Goal: Task Accomplishment & Management: Manage account settings

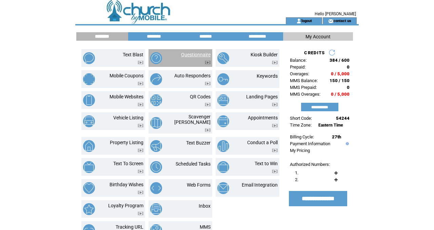
click at [198, 55] on link "Questionnaire" at bounding box center [195, 54] width 29 height 5
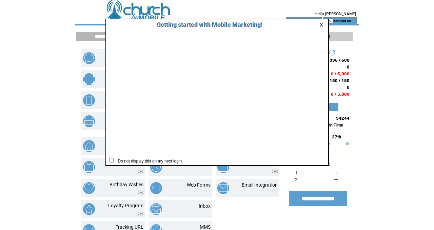
click at [322, 23] on link at bounding box center [322, 24] width 6 height 4
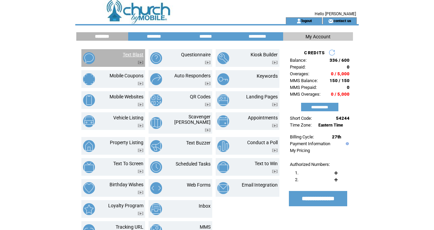
click at [133, 54] on link "Text Blast" at bounding box center [133, 54] width 21 height 5
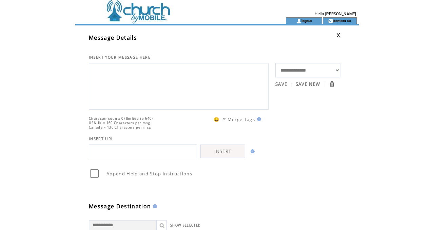
click at [134, 17] on td at bounding box center [168, 8] width 186 height 17
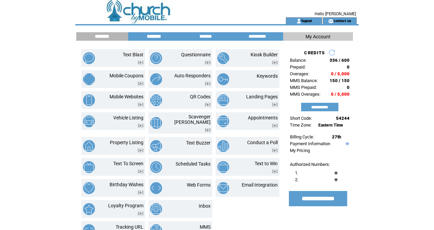
click at [149, 38] on input "********" at bounding box center [153, 37] width 51 height 6
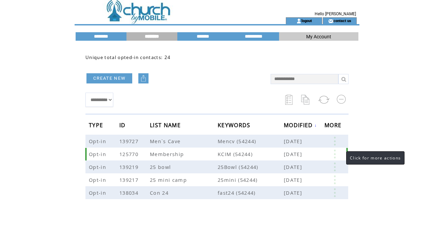
click at [336, 155] on link at bounding box center [334, 153] width 20 height 9
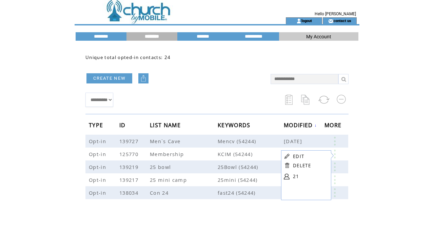
click at [295, 176] on link "21" at bounding box center [310, 176] width 34 height 10
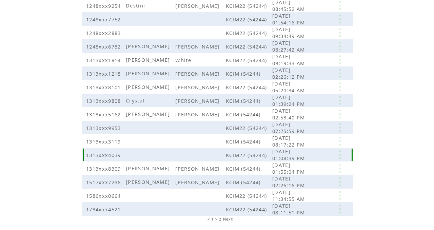
scroll to position [135, 0]
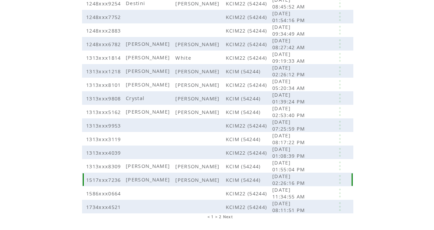
click at [104, 181] on span "1517xxx7236" at bounding box center [104, 179] width 37 height 7
click at [92, 180] on span "1517xxx7236" at bounding box center [104, 179] width 37 height 7
click at [341, 178] on link at bounding box center [339, 179] width 20 height 9
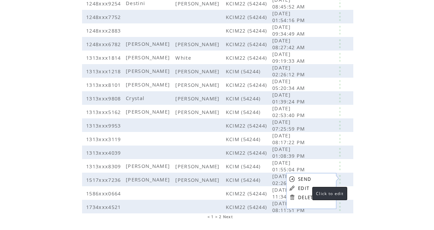
click at [306, 187] on link "EDIT" at bounding box center [303, 188] width 11 height 6
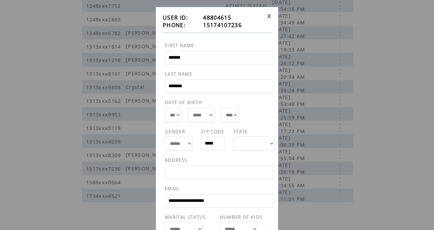
scroll to position [18, 0]
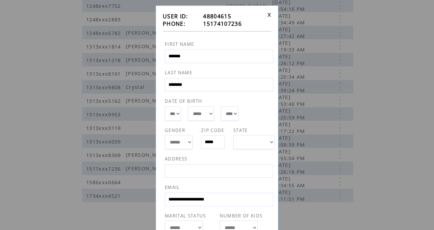
click at [268, 16] on link at bounding box center [269, 15] width 4 height 4
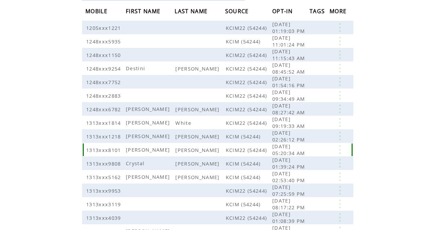
scroll to position [71, 0]
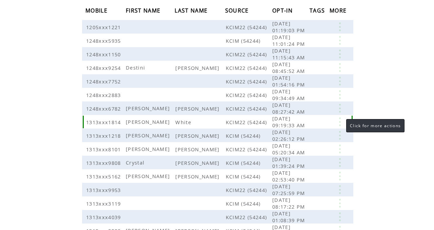
click at [339, 122] on link at bounding box center [339, 121] width 20 height 9
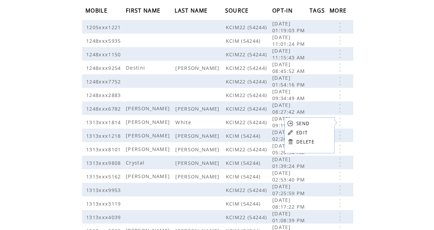
click at [305, 131] on link "EDIT" at bounding box center [301, 132] width 11 height 6
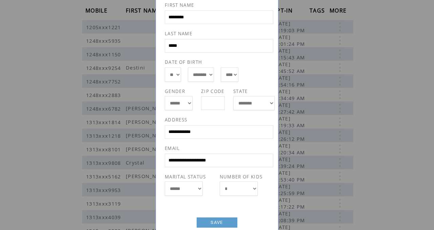
scroll to position [64, 0]
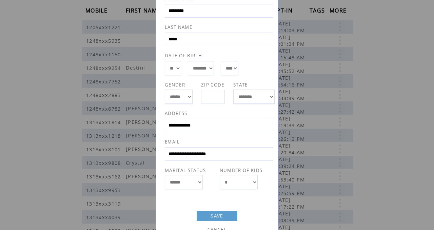
click at [433, 67] on div "**********" at bounding box center [217, 115] width 434 height 230
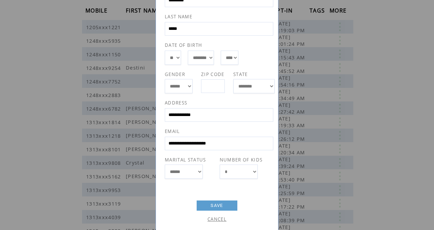
click at [220, 219] on link "CANCEL" at bounding box center [216, 219] width 19 height 6
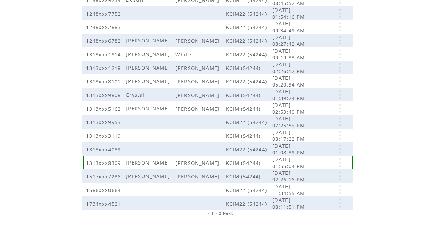
scroll to position [139, 0]
click at [344, 175] on link at bounding box center [339, 175] width 20 height 9
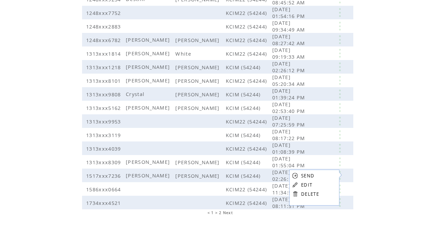
click at [309, 185] on link "EDIT" at bounding box center [306, 185] width 11 height 6
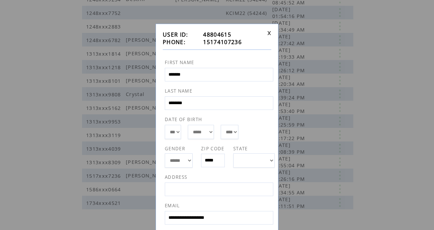
click at [404, 102] on div "**********" at bounding box center [217, 115] width 434 height 230
click at [269, 32] on link at bounding box center [269, 33] width 4 height 4
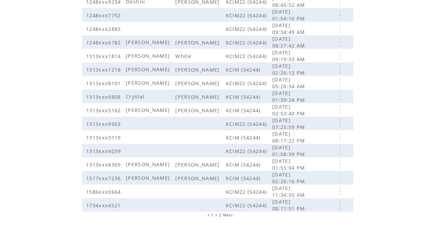
scroll to position [139, 0]
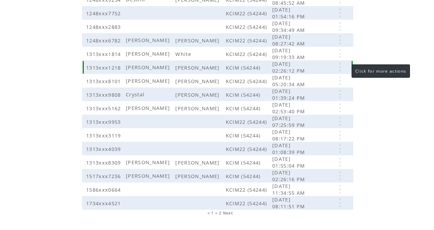
click at [345, 67] on link at bounding box center [339, 67] width 20 height 9
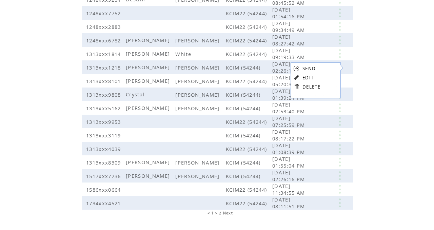
click at [312, 76] on link "EDIT" at bounding box center [307, 78] width 11 height 6
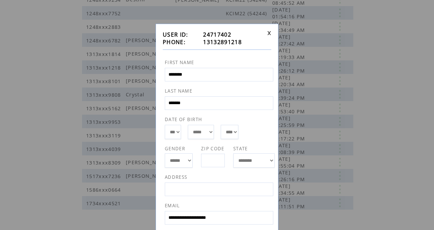
click at [269, 33] on link at bounding box center [269, 33] width 4 height 4
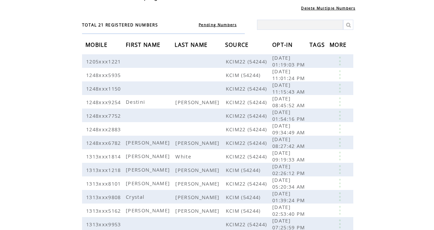
scroll to position [0, 0]
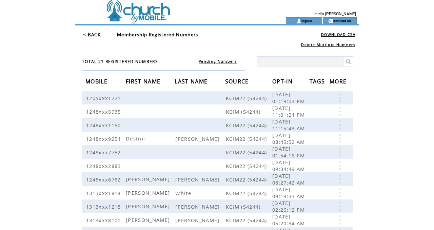
click at [148, 13] on td at bounding box center [168, 8] width 186 height 17
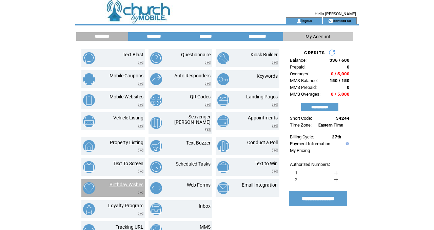
click at [126, 182] on link "Birthday Wishes" at bounding box center [126, 184] width 34 height 5
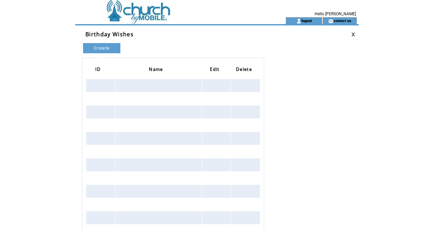
click at [107, 47] on link "Create New" at bounding box center [101, 48] width 37 height 10
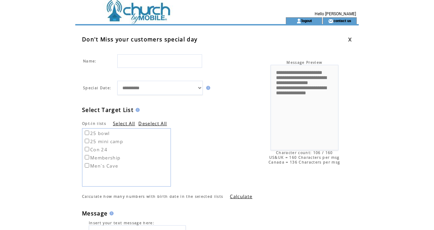
click at [201, 87] on select "**********" at bounding box center [159, 88] width 85 height 14
click at [179, 63] on input "text" at bounding box center [159, 61] width 85 height 14
type input "**********"
click at [199, 88] on select "**********" at bounding box center [159, 88] width 85 height 14
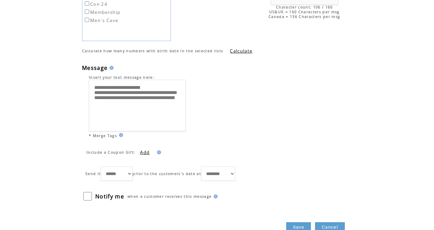
scroll to position [146, 0]
click at [132, 173] on select "****** ***** ****** ****** ****** ****** ****** ****** ******* ******* *******" at bounding box center [117, 173] width 32 height 14
click at [235, 174] on select "******** ******** ******** ******** ******** ******** ******** ******** *******…" at bounding box center [218, 173] width 34 height 14
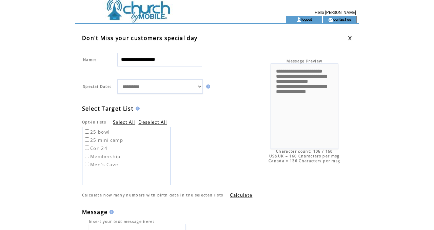
scroll to position [0, 0]
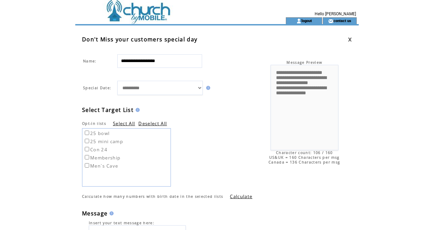
click at [149, 14] on td at bounding box center [168, 8] width 186 height 17
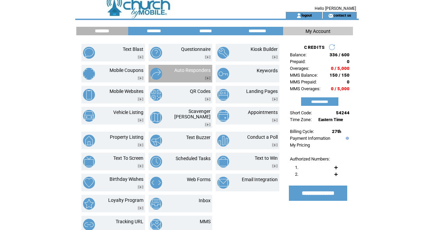
scroll to position [5, 0]
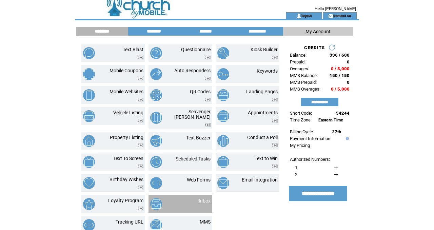
click at [206, 198] on link "Inbox" at bounding box center [205, 200] width 12 height 5
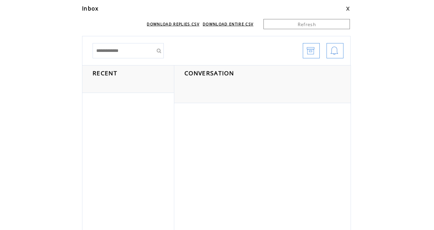
scroll to position [26, 0]
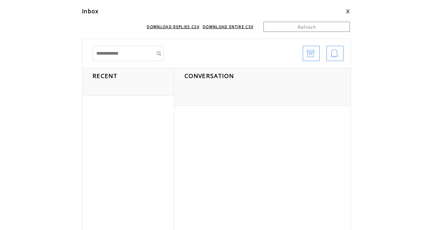
click at [102, 77] on span "RECENT" at bounding box center [105, 76] width 25 height 8
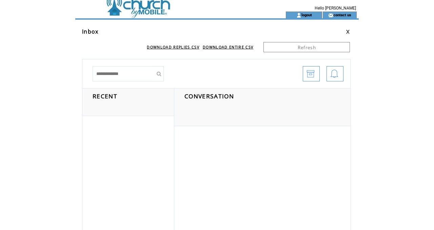
scroll to position [0, 0]
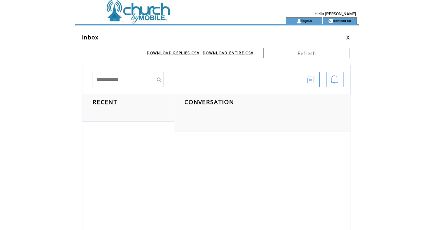
click at [108, 102] on span "RECENT" at bounding box center [105, 102] width 25 height 8
click at [124, 79] on input "text" at bounding box center [123, 79] width 61 height 15
click at [104, 102] on span "RECENT" at bounding box center [105, 102] width 25 height 8
click at [314, 82] on img at bounding box center [310, 79] width 8 height 15
click at [158, 80] on input "submit" at bounding box center [159, 79] width 10 height 15
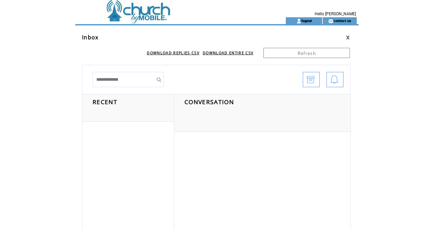
click at [158, 80] on input "submit" at bounding box center [159, 79] width 10 height 15
click at [138, 102] on div "RECENT" at bounding box center [128, 108] width 92 height 28
click at [136, 137] on div at bounding box center [128, 224] width 92 height 204
click at [314, 79] on img at bounding box center [310, 79] width 8 height 15
click at [141, 16] on td at bounding box center [168, 8] width 186 height 17
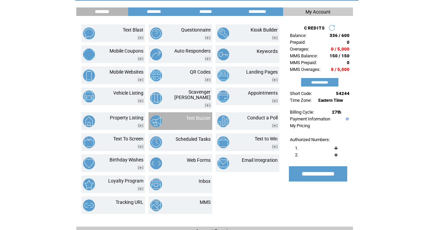
scroll to position [24, 0]
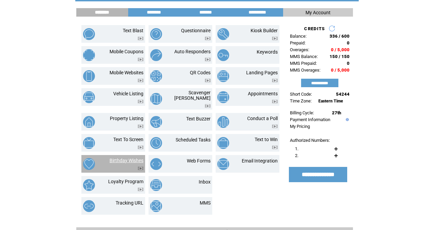
click at [127, 158] on link "Birthday Wishes" at bounding box center [126, 160] width 34 height 5
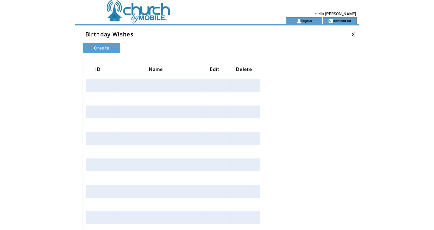
click at [100, 47] on link "Create New" at bounding box center [101, 48] width 37 height 10
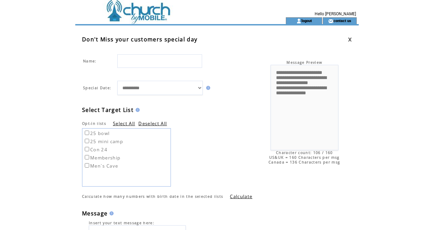
click at [161, 62] on input "text" at bounding box center [159, 61] width 85 height 14
type input "**********"
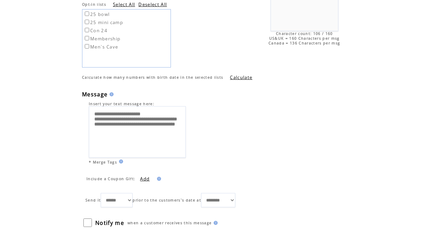
scroll to position [122, 0]
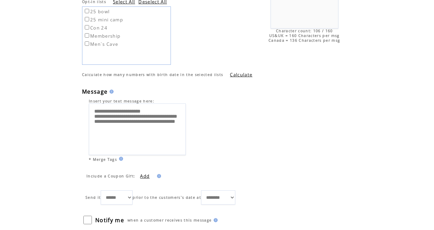
click at [158, 176] on img at bounding box center [158, 176] width 6 height 4
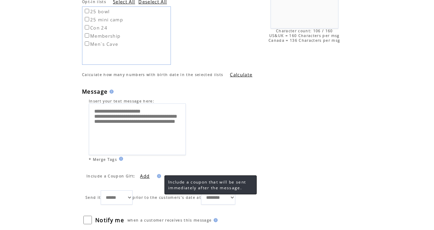
click at [171, 169] on td "Include a Coupon Gift: Add ID: Change Remove" at bounding box center [171, 171] width 178 height 18
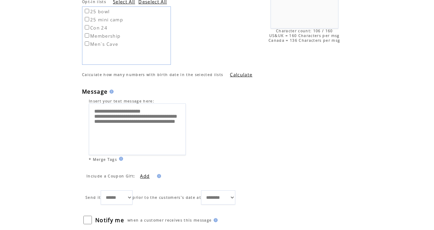
click at [144, 176] on label "Add" at bounding box center [143, 176] width 13 height 6
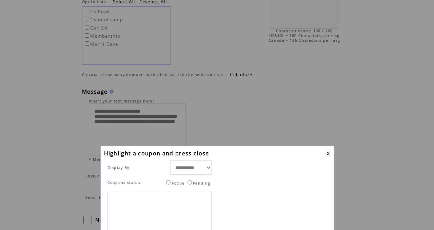
click at [328, 152] on label at bounding box center [328, 153] width 4 height 4
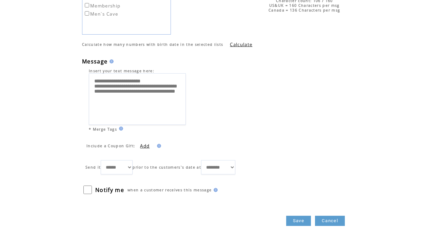
scroll to position [151, 0]
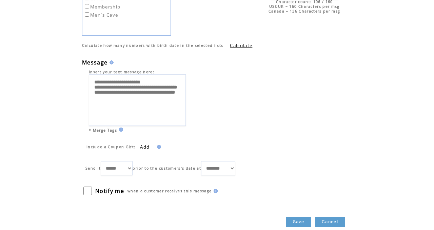
click at [235, 168] on select "******** ******** ******** ******** ******** ******** ******** ******** *******…" at bounding box center [218, 168] width 34 height 14
click at [261, 104] on td "**********" at bounding box center [306, 33] width 92 height 283
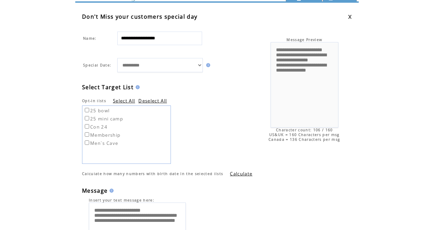
scroll to position [0, 0]
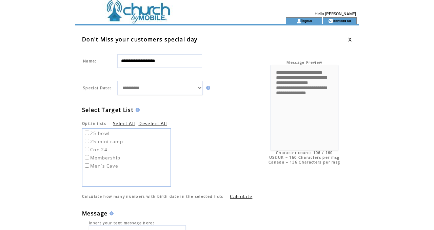
click at [136, 110] on img at bounding box center [137, 110] width 6 height 4
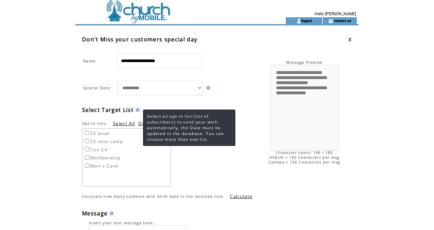
click at [186, 127] on span "Select an opt-in list (list of subscribers) to send your wish automatically, th…" at bounding box center [185, 127] width 77 height 29
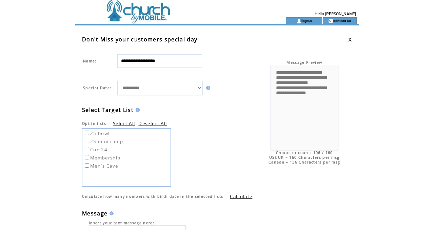
click at [188, 137] on td "25 bowl 25 mini camp Con 24 Membership Men`s Cave" at bounding box center [217, 156] width 270 height 60
click at [138, 14] on td at bounding box center [168, 8] width 186 height 17
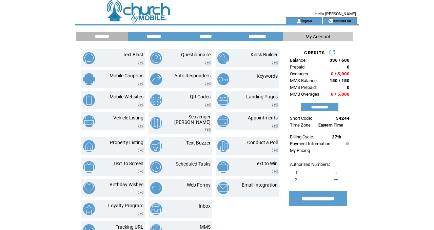
click at [163, 38] on input "********" at bounding box center [153, 37] width 51 height 6
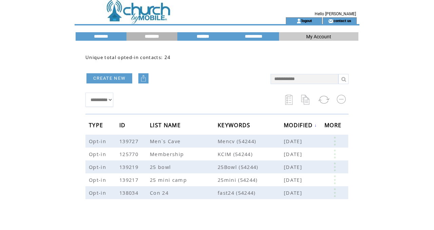
click at [188, 38] on input "*******" at bounding box center [202, 37] width 51 height 6
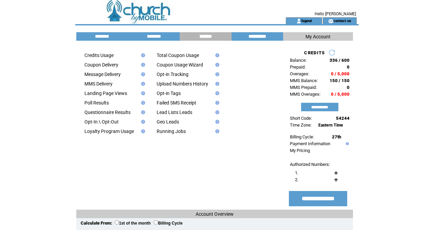
click at [244, 38] on input "**********" at bounding box center [257, 37] width 51 height 6
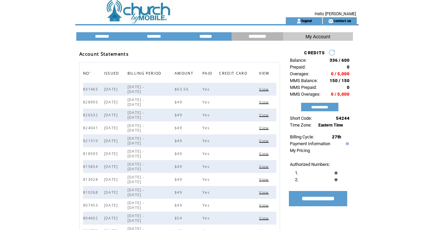
click at [217, 39] on input "*******" at bounding box center [205, 37] width 51 height 6
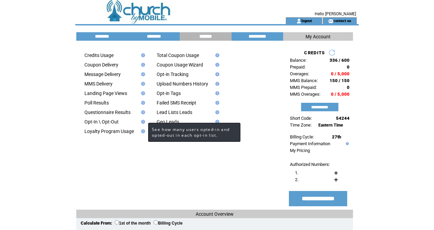
click at [141, 123] on img at bounding box center [142, 122] width 6 height 4
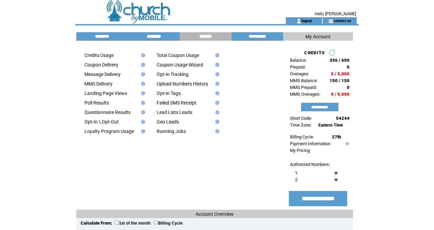
click at [159, 34] on input "********" at bounding box center [153, 37] width 51 height 6
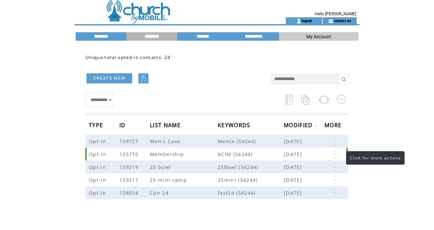
click at [343, 153] on link at bounding box center [334, 153] width 20 height 9
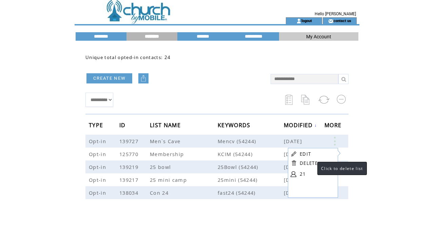
click at [310, 163] on link "DELETE" at bounding box center [309, 163] width 18 height 6
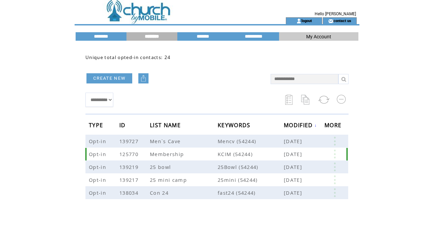
click at [332, 154] on link at bounding box center [334, 153] width 20 height 9
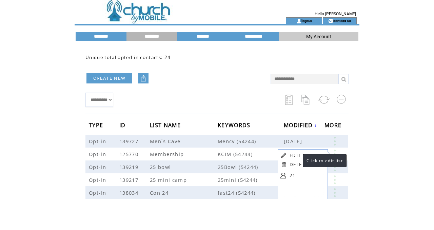
click at [296, 154] on link "EDIT" at bounding box center [294, 155] width 11 height 6
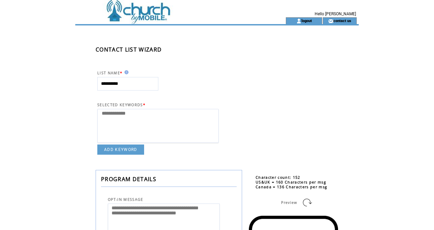
select select
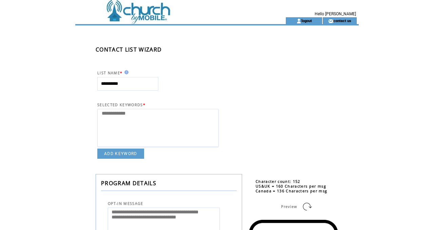
click at [138, 18] on td at bounding box center [168, 20] width 186 height 7
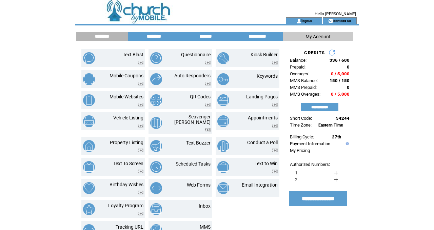
click at [155, 37] on input "********" at bounding box center [153, 37] width 51 height 6
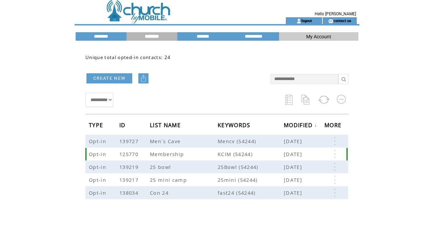
click at [346, 155] on td at bounding box center [335, 153] width 22 height 13
click at [339, 154] on link at bounding box center [334, 153] width 20 height 9
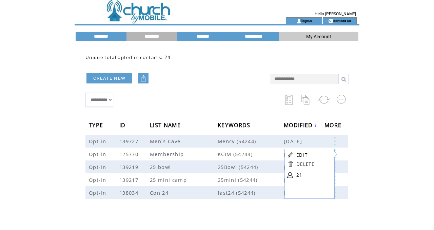
click at [296, 175] on link "21" at bounding box center [313, 175] width 34 height 10
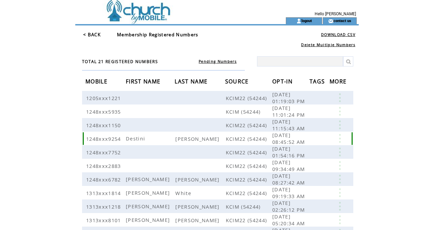
click at [342, 137] on link at bounding box center [339, 138] width 20 height 9
click at [306, 145] on link "EDIT" at bounding box center [304, 147] width 11 height 6
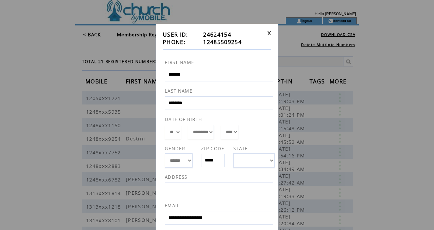
click at [384, 120] on div "**********" at bounding box center [217, 115] width 434 height 230
click at [267, 33] on link at bounding box center [269, 33] width 4 height 4
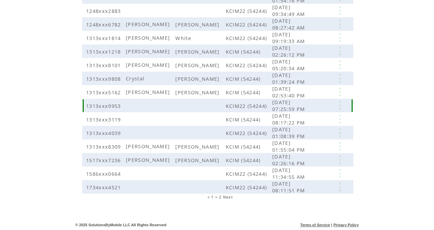
scroll to position [156, 0]
click at [337, 144] on link at bounding box center [339, 145] width 20 height 9
click at [301, 153] on link "EDIT" at bounding box center [299, 155] width 11 height 6
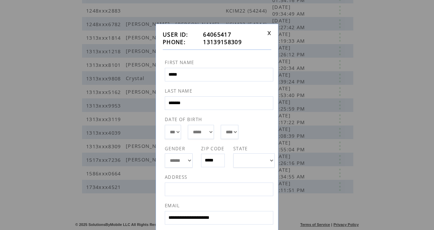
click at [269, 33] on link at bounding box center [269, 33] width 4 height 4
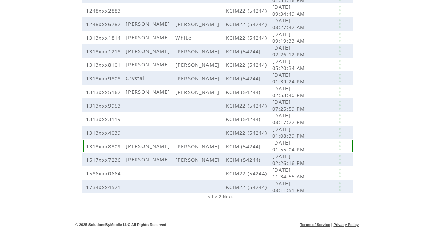
click at [340, 148] on link at bounding box center [339, 145] width 20 height 9
click at [304, 156] on link "EDIT" at bounding box center [302, 159] width 11 height 6
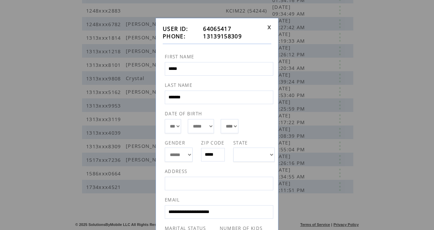
scroll to position [0, 0]
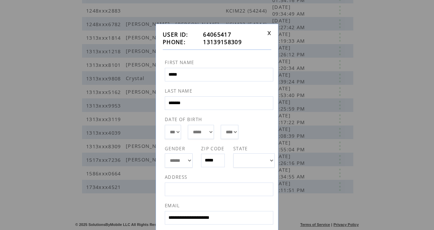
click at [269, 33] on link at bounding box center [269, 33] width 4 height 4
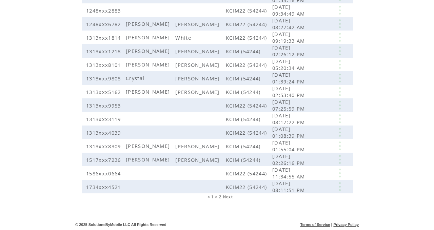
click at [220, 197] on span "2" at bounding box center [220, 196] width 2 height 5
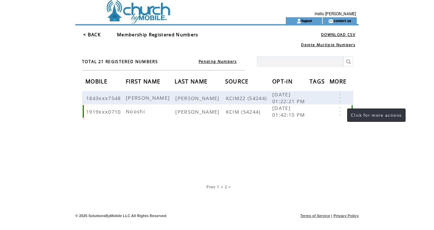
click at [340, 112] on link at bounding box center [339, 111] width 20 height 9
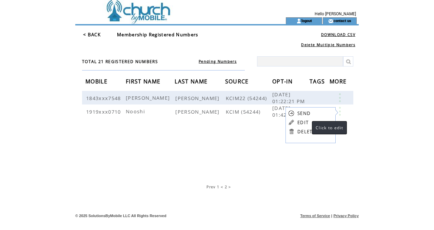
click at [305, 121] on link "EDIT" at bounding box center [302, 122] width 11 height 6
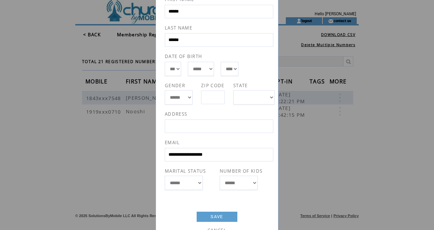
scroll to position [64, 0]
click at [412, 171] on div "**********" at bounding box center [217, 115] width 434 height 230
click at [367, 159] on div "**********" at bounding box center [217, 115] width 434 height 230
click at [290, 130] on div "**********" at bounding box center [217, 115] width 434 height 230
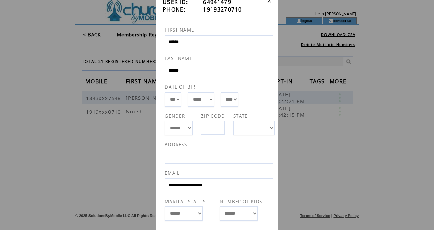
scroll to position [0, 0]
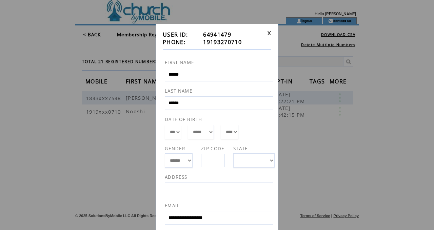
click at [268, 32] on link at bounding box center [269, 33] width 4 height 4
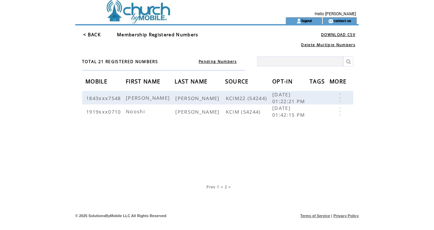
click at [208, 186] on span "Prev" at bounding box center [210, 186] width 9 height 5
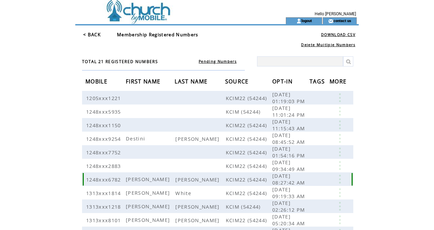
click at [341, 180] on link at bounding box center [339, 179] width 20 height 9
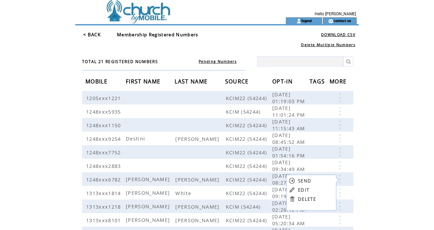
click at [307, 189] on link "EDIT" at bounding box center [303, 190] width 11 height 6
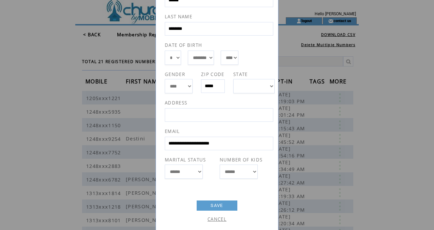
click at [416, 50] on div "**********" at bounding box center [217, 115] width 434 height 230
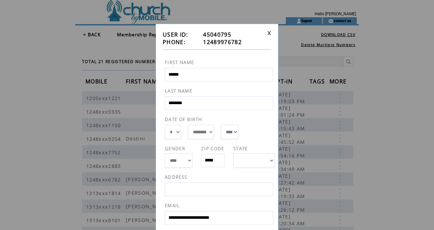
click at [269, 33] on link at bounding box center [269, 33] width 4 height 4
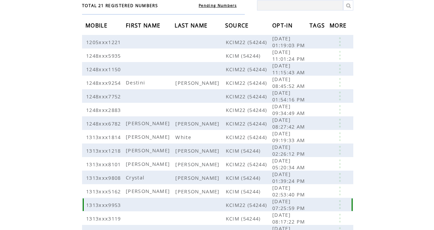
scroll to position [59, 0]
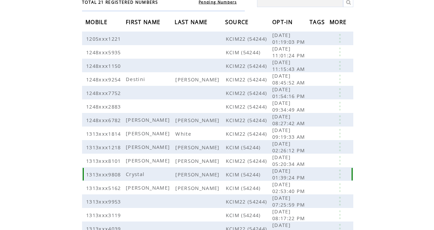
click at [337, 173] on link at bounding box center [339, 173] width 20 height 9
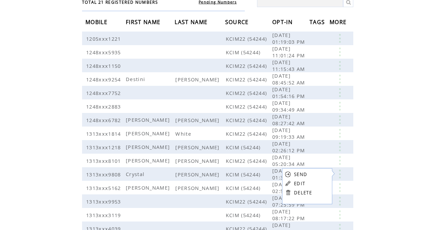
click at [297, 184] on link "EDIT" at bounding box center [299, 183] width 11 height 6
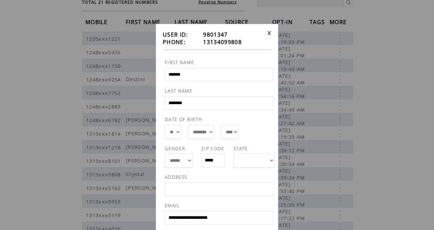
click at [270, 34] on link at bounding box center [269, 33] width 4 height 4
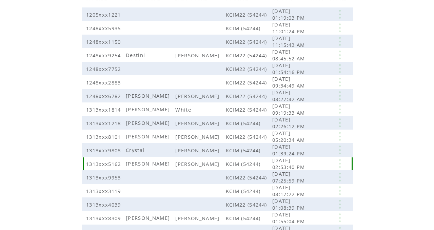
scroll to position [88, 0]
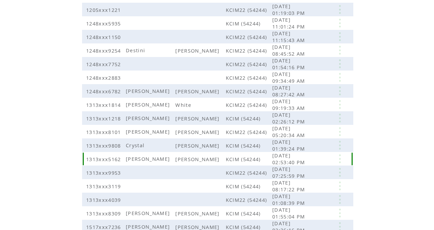
click at [337, 156] on link at bounding box center [339, 158] width 20 height 9
click at [302, 165] on link "EDIT" at bounding box center [299, 166] width 11 height 6
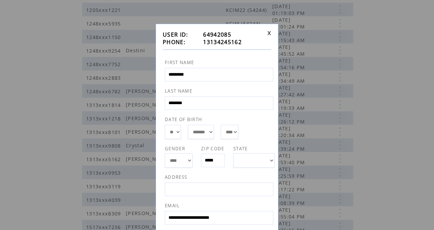
click at [269, 33] on link at bounding box center [269, 33] width 4 height 4
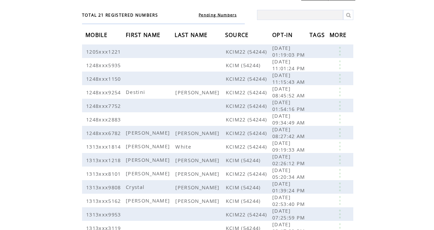
scroll to position [0, 0]
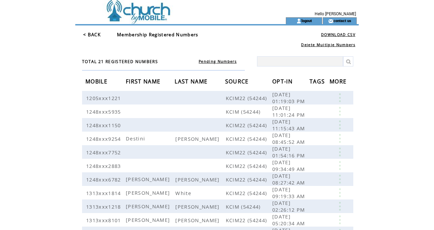
click at [142, 15] on td at bounding box center [168, 8] width 186 height 17
